Goal: Information Seeking & Learning: Learn about a topic

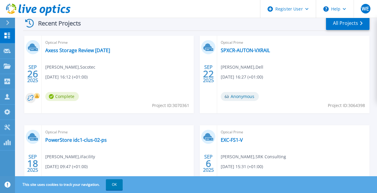
scroll to position [150, 0]
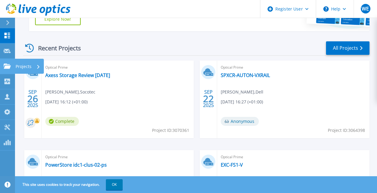
click at [16, 64] on p "Projects" at bounding box center [24, 67] width 16 height 16
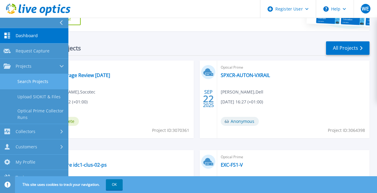
click at [41, 80] on link "Search Projects" at bounding box center [34, 81] width 68 height 15
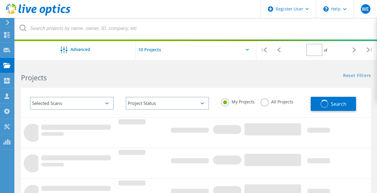
type input "1"
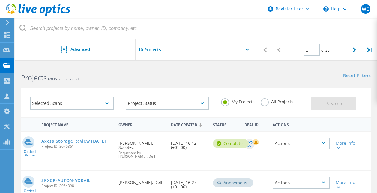
click at [267, 102] on label "All Projects" at bounding box center [277, 101] width 33 height 6
click at [0, 0] on input "All Projects" at bounding box center [0, 0] width 0 height 0
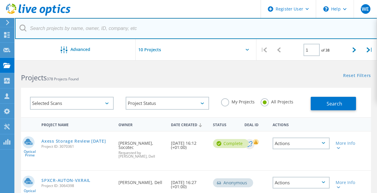
click at [84, 28] on input "text" at bounding box center [196, 28] width 363 height 21
paste input "[PERSON_NAME][EMAIL_ADDRESS][PERSON_NAME][DOMAIN_NAME]"
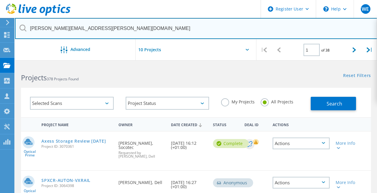
type input "[PERSON_NAME][EMAIL_ADDRESS][PERSON_NAME][DOMAIN_NAME]"
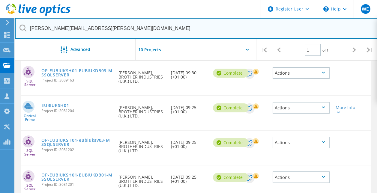
scroll to position [120, 0]
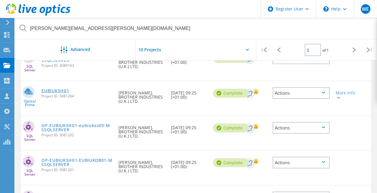
click at [56, 91] on link "EUBIUKSH01" at bounding box center [55, 91] width 28 height 4
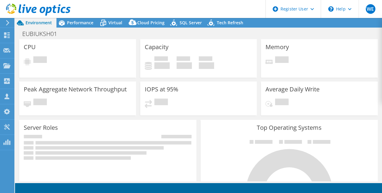
select select "USD"
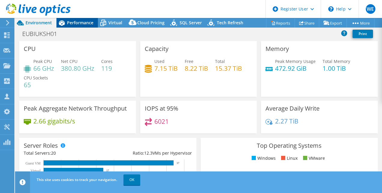
click at [82, 24] on span "Performance" at bounding box center [80, 23] width 26 height 6
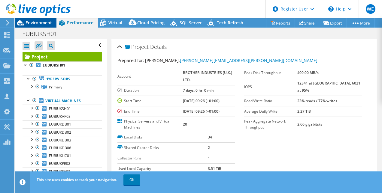
click at [42, 22] on span "Environment" at bounding box center [39, 23] width 26 height 6
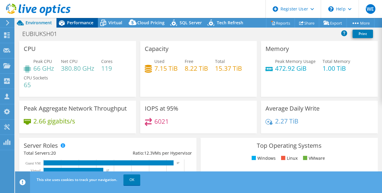
click at [73, 25] on span "Performance" at bounding box center [80, 23] width 26 height 6
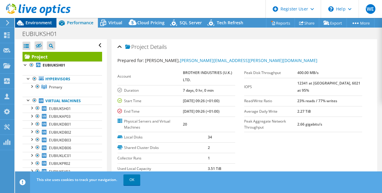
click at [41, 24] on span "Environment" at bounding box center [39, 23] width 26 height 6
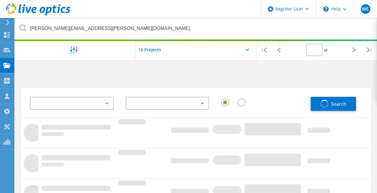
type input "1"
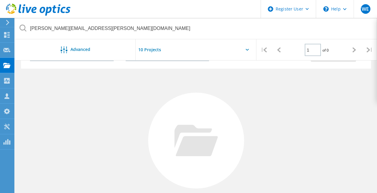
scroll to position [60, 0]
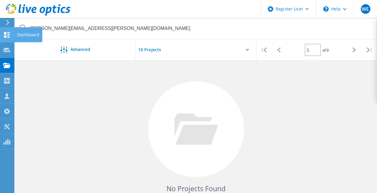
click at [9, 37] on use at bounding box center [7, 35] width 6 height 6
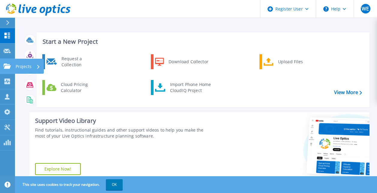
click at [21, 67] on p "Projects" at bounding box center [24, 67] width 16 height 16
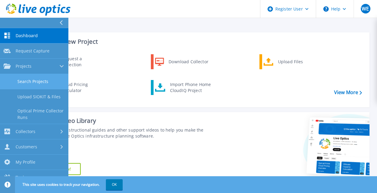
click at [32, 80] on link "Search Projects" at bounding box center [34, 81] width 68 height 15
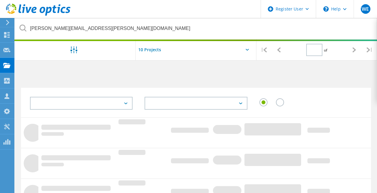
type input "1"
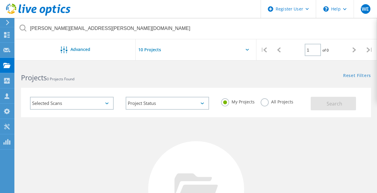
click at [264, 100] on label "All Projects" at bounding box center [277, 101] width 33 height 6
click at [0, 0] on input "All Projects" at bounding box center [0, 0] width 0 height 0
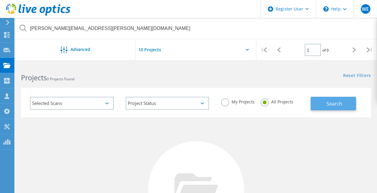
click at [323, 104] on button "Search" at bounding box center [333, 104] width 45 height 14
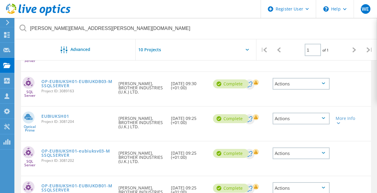
scroll to position [120, 0]
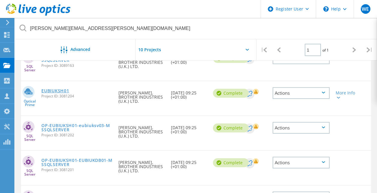
click at [52, 93] on link "EUBIUKSH01" at bounding box center [55, 91] width 28 height 4
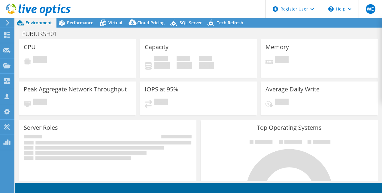
select select "USD"
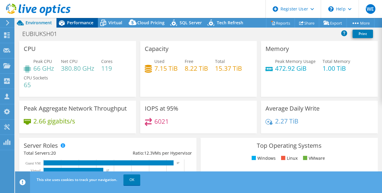
click at [74, 24] on span "Performance" at bounding box center [80, 23] width 26 height 6
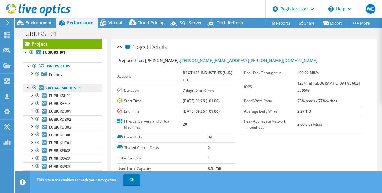
scroll to position [12, 0]
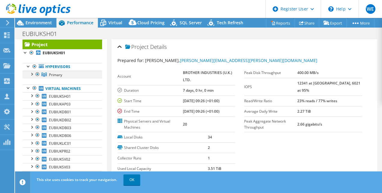
click at [31, 75] on div at bounding box center [32, 74] width 6 height 6
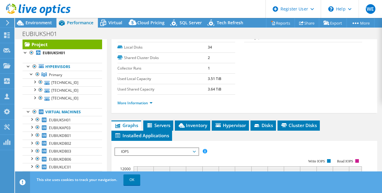
scroll to position [124, 0]
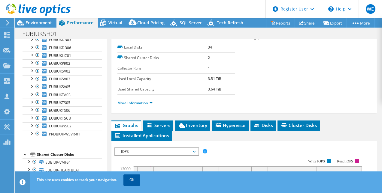
click at [128, 180] on link "OK" at bounding box center [131, 180] width 17 height 11
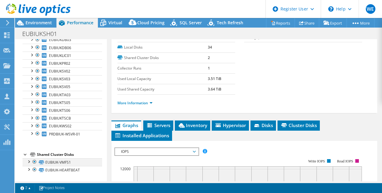
click at [28, 162] on div at bounding box center [29, 161] width 6 height 6
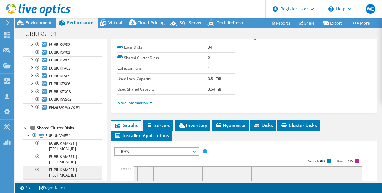
scroll to position [164, 0]
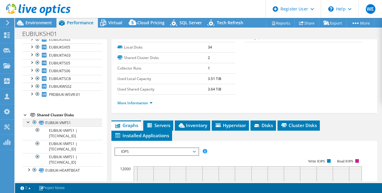
click at [29, 122] on div at bounding box center [29, 122] width 6 height 6
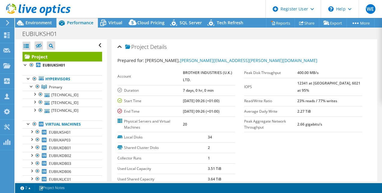
scroll to position [60, 0]
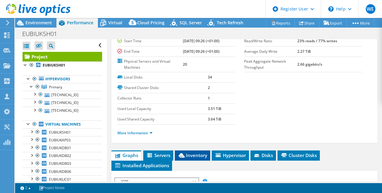
click at [198, 152] on span "Inventory" at bounding box center [192, 155] width 29 height 6
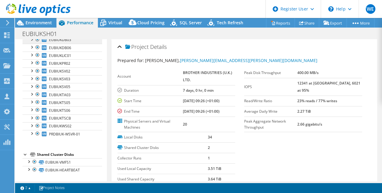
scroll to position [34, 0]
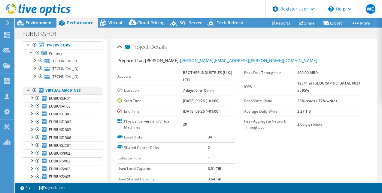
click at [35, 90] on div at bounding box center [35, 90] width 6 height 7
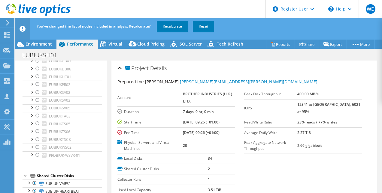
scroll to position [0, 0]
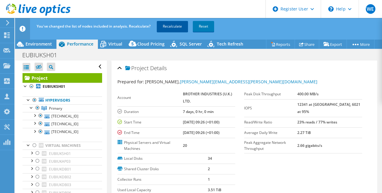
click at [168, 27] on link "Recalculate" at bounding box center [172, 26] width 31 height 11
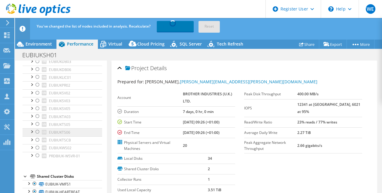
scroll to position [124, 0]
click at [41, 48] on div "Environment" at bounding box center [35, 44] width 41 height 10
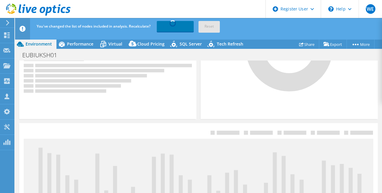
scroll to position [30, 0]
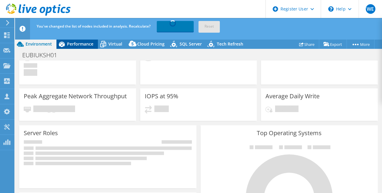
click at [81, 46] on span "Performance" at bounding box center [80, 44] width 26 height 6
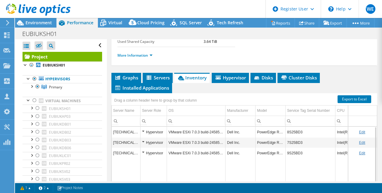
scroll to position [120, 0]
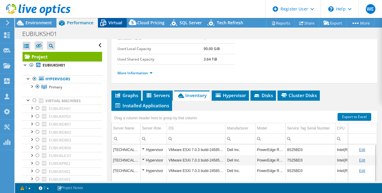
click at [112, 22] on span "Virtual" at bounding box center [115, 23] width 14 height 6
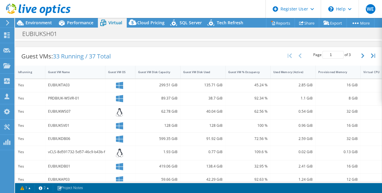
scroll to position [90, 0]
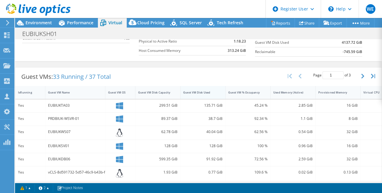
click at [213, 92] on div "Guest VM Disk Used" at bounding box center [199, 93] width 32 height 4
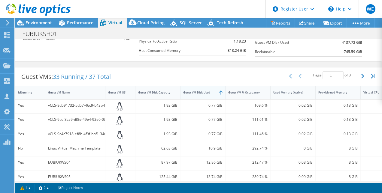
click at [213, 92] on div "Guest VM Disk Used" at bounding box center [199, 93] width 32 height 4
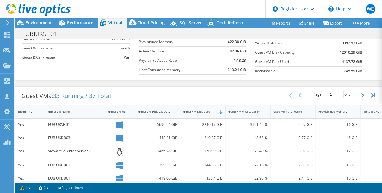
scroll to position [60, 0]
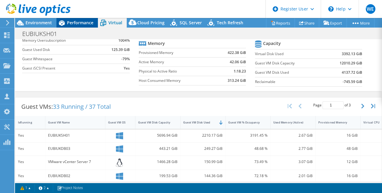
click at [80, 21] on span "Performance" at bounding box center [80, 23] width 26 height 6
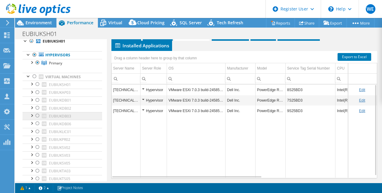
scroll to position [30, 0]
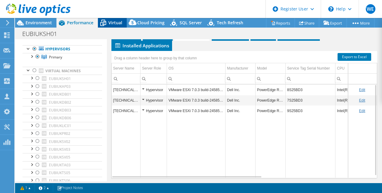
click at [110, 22] on span "Virtual" at bounding box center [115, 23] width 14 height 6
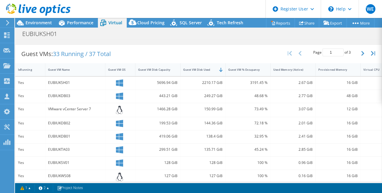
scroll to position [120, 0]
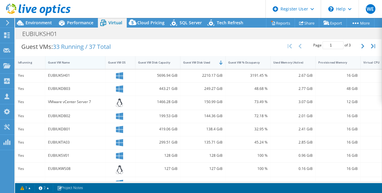
click at [79, 63] on div "Guest VM Name" at bounding box center [71, 63] width 47 height 4
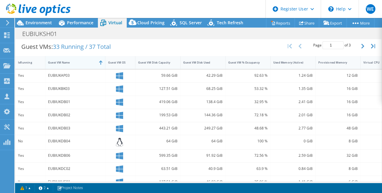
click at [90, 63] on div "Guest VM Name" at bounding box center [71, 63] width 47 height 4
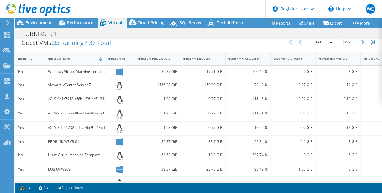
scroll to position [90, 0]
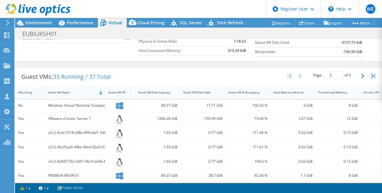
click at [90, 92] on div "Guest VM Name" at bounding box center [71, 93] width 47 height 4
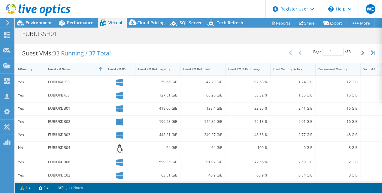
scroll to position [94, 0]
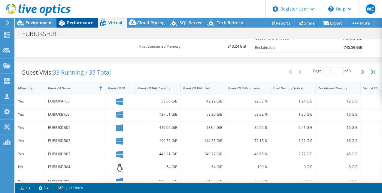
click at [77, 20] on span "Performance" at bounding box center [80, 23] width 26 height 6
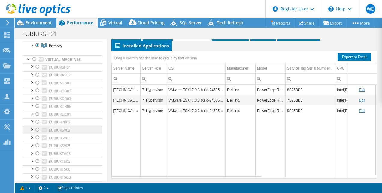
scroll to position [30, 0]
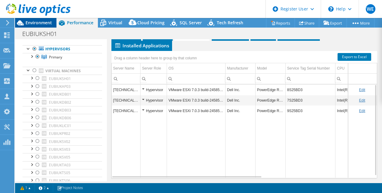
click at [36, 22] on span "Environment" at bounding box center [39, 23] width 26 height 6
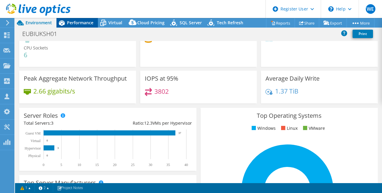
click at [68, 23] on span "Performance" at bounding box center [80, 23] width 26 height 6
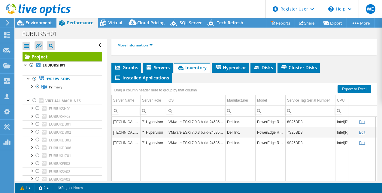
scroll to position [150, 0]
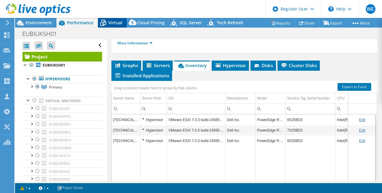
click at [112, 22] on span "Virtual" at bounding box center [115, 23] width 14 height 6
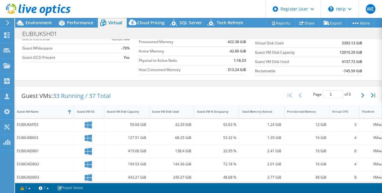
scroll to position [64, 0]
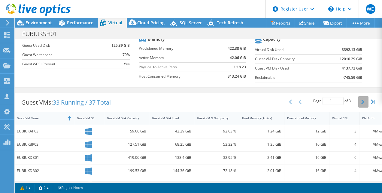
click at [360, 101] on button "button" at bounding box center [363, 101] width 10 height 11
type input "2"
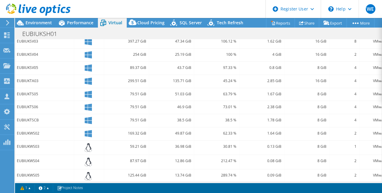
scroll to position [34, 0]
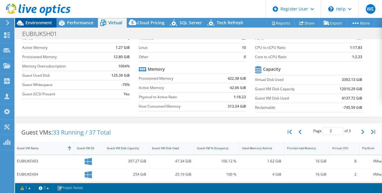
click at [40, 23] on span "Environment" at bounding box center [39, 23] width 26 height 6
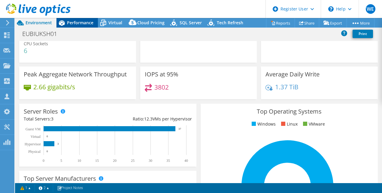
click at [65, 23] on icon at bounding box center [61, 23] width 11 height 11
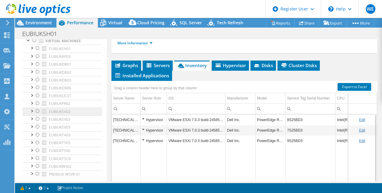
scroll to position [0, 0]
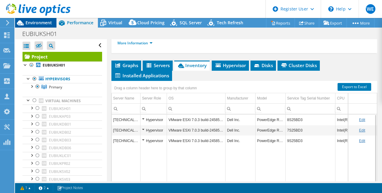
click at [35, 25] on span "Environment" at bounding box center [39, 23] width 26 height 6
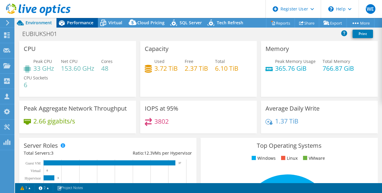
click at [84, 26] on div "Performance" at bounding box center [76, 23] width 41 height 10
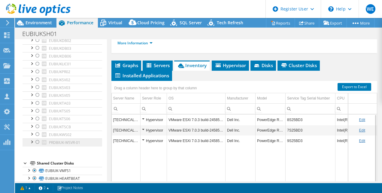
scroll to position [100, 0]
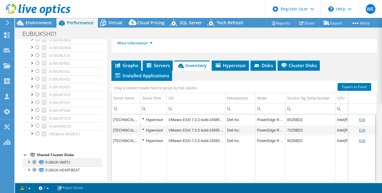
click at [29, 161] on div at bounding box center [29, 162] width 6 height 6
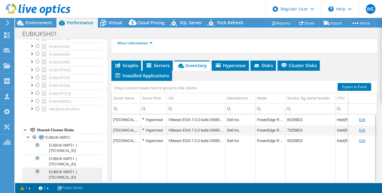
scroll to position [140, 0]
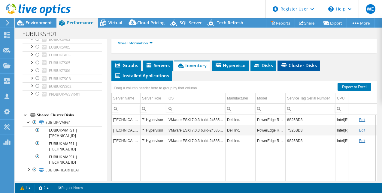
click at [309, 65] on span "Cluster Disks" at bounding box center [298, 65] width 36 height 6
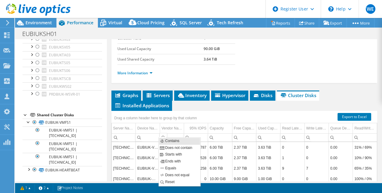
scroll to position [150, 0]
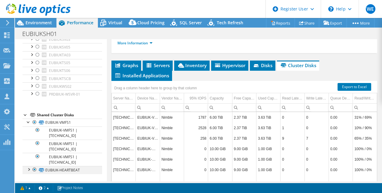
click at [29, 170] on div at bounding box center [29, 169] width 6 height 6
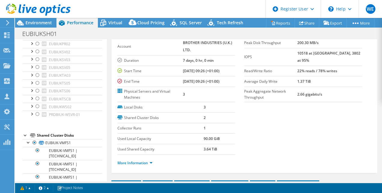
scroll to position [0, 0]
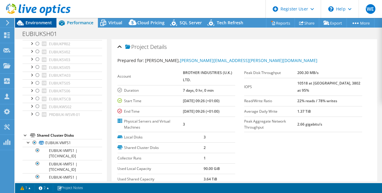
click at [38, 22] on span "Environment" at bounding box center [39, 23] width 26 height 6
